Goal: Find contact information: Find contact information

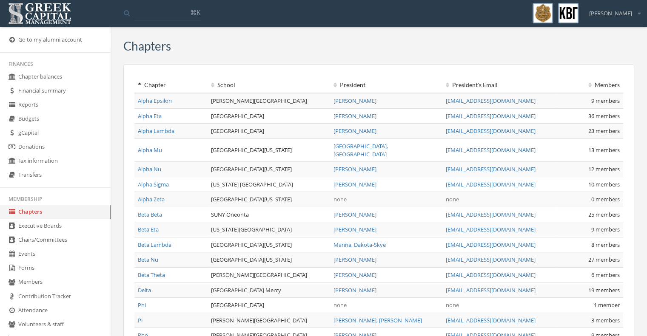
click at [157, 131] on link "Alpha Lambda" at bounding box center [156, 131] width 37 height 8
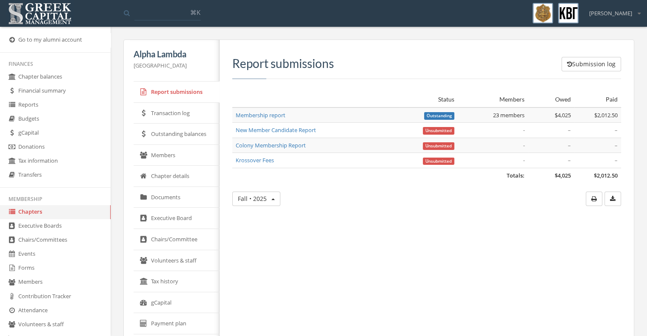
click at [170, 223] on link "Executive Board" at bounding box center [176, 218] width 86 height 21
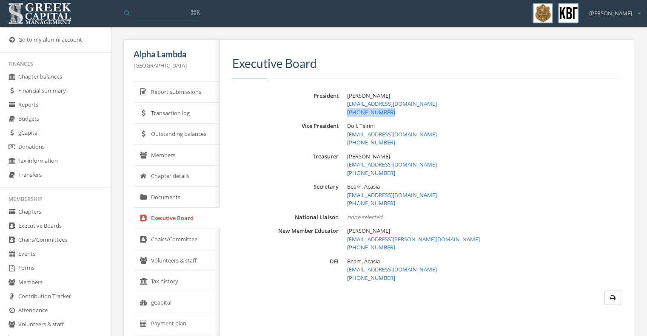
drag, startPoint x: 409, startPoint y: 113, endPoint x: 344, endPoint y: 113, distance: 64.6
click at [344, 113] on div "President [PERSON_NAME] [PERSON_NAME][EMAIL_ADDRESS][DOMAIN_NAME] [PHONE_NUMBER]" at bounding box center [426, 104] width 389 height 25
copy link "[PHONE_NUMBER]"
